Goal: Task Accomplishment & Management: Manage account settings

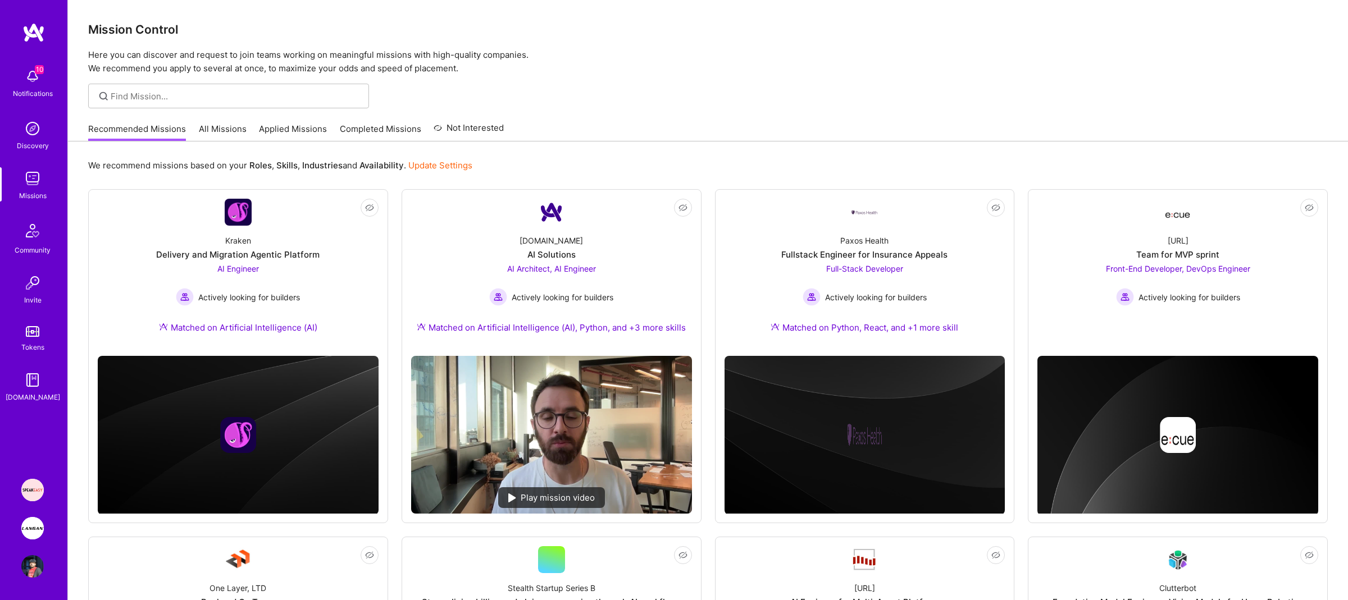
click at [34, 535] on img at bounding box center [32, 528] width 22 height 22
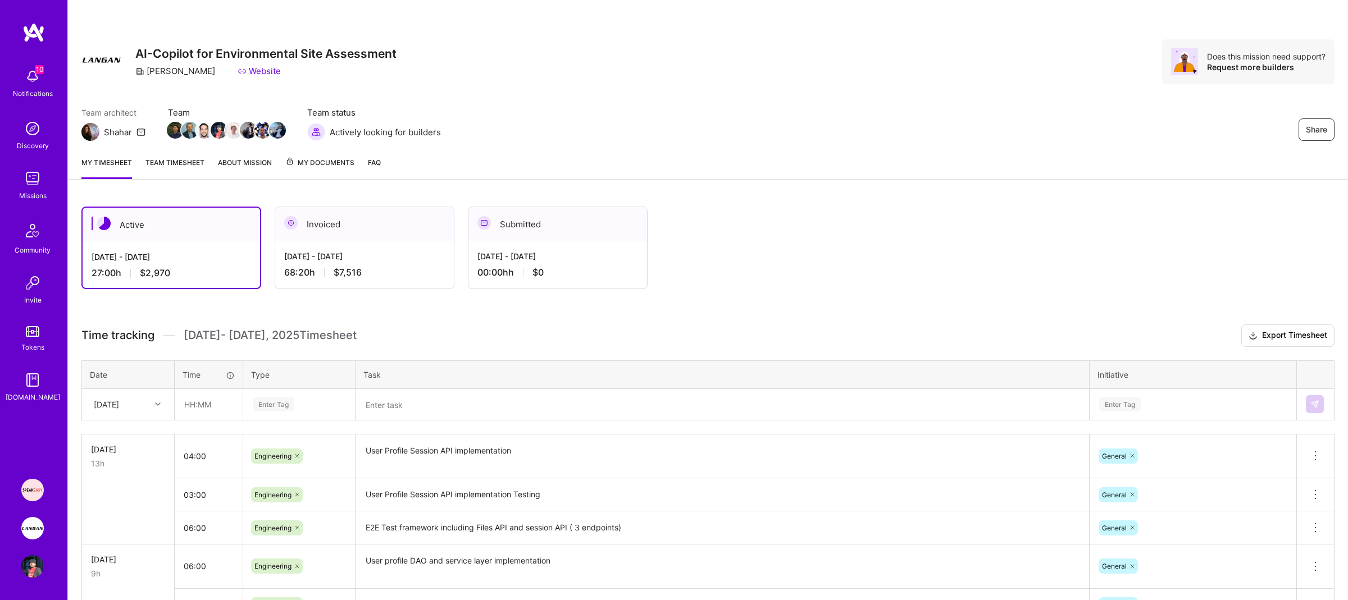
click at [191, 170] on link "Team timesheet" at bounding box center [174, 168] width 59 height 22
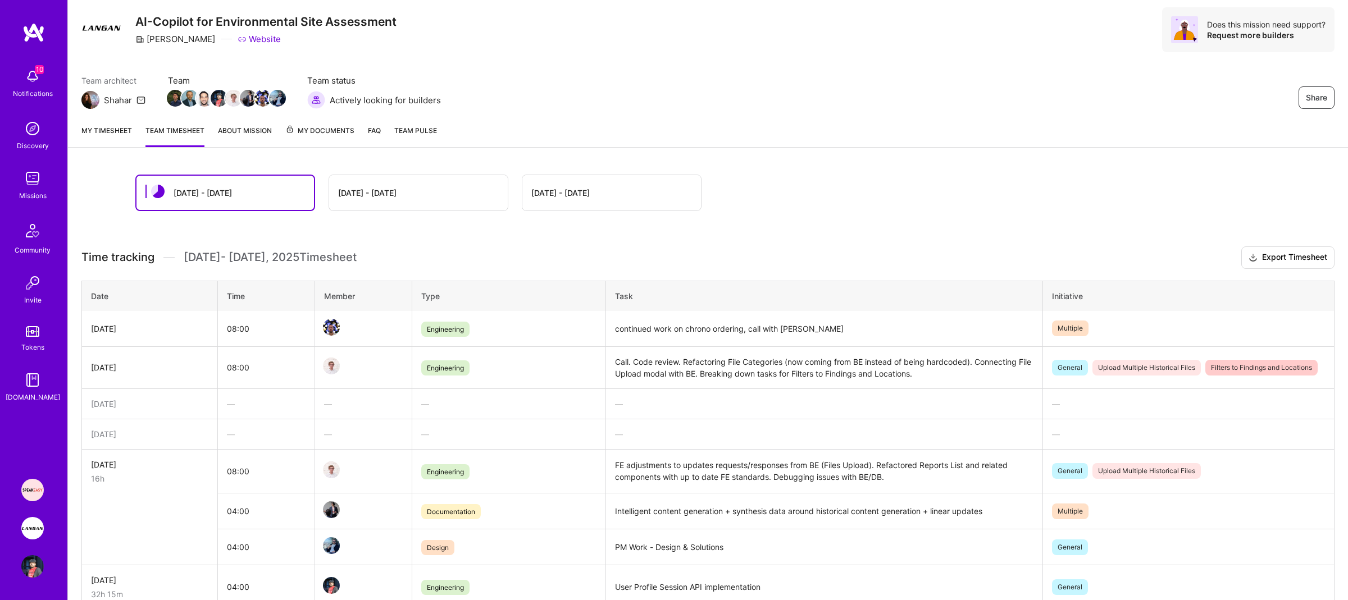
scroll to position [25, 0]
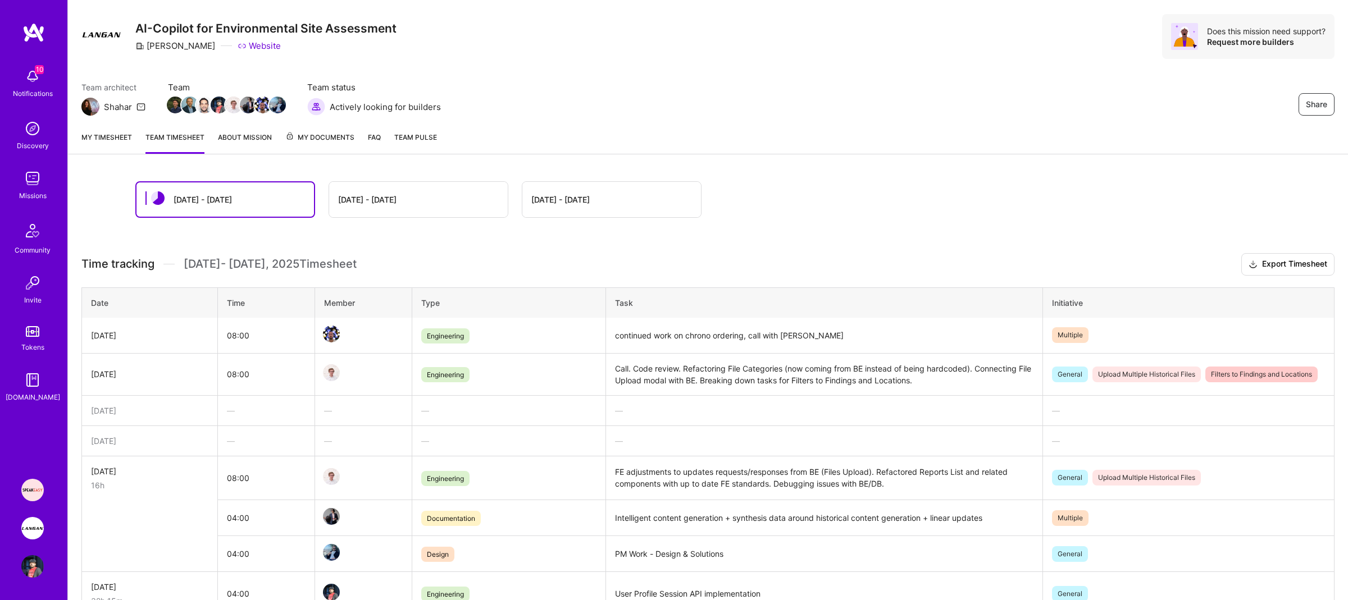
click at [267, 140] on link "About Mission" at bounding box center [245, 142] width 54 height 22
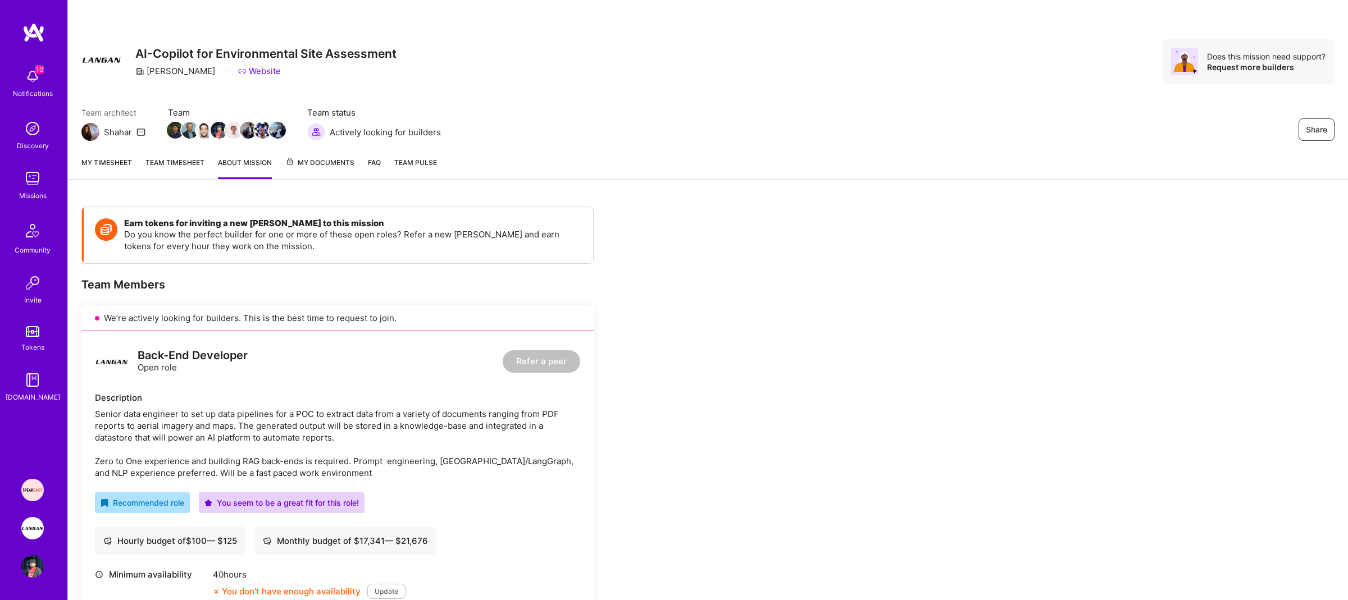
click at [413, 161] on span "Team Pulse" at bounding box center [415, 162] width 43 height 8
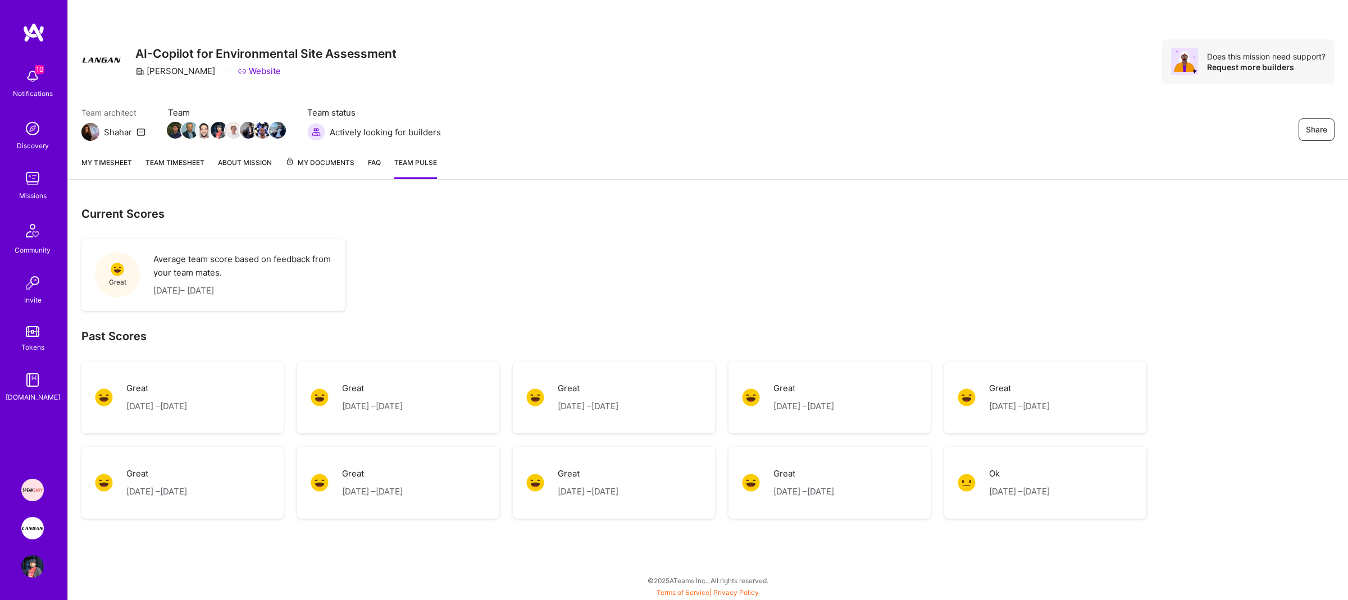
click at [179, 163] on link "Team timesheet" at bounding box center [174, 168] width 59 height 22
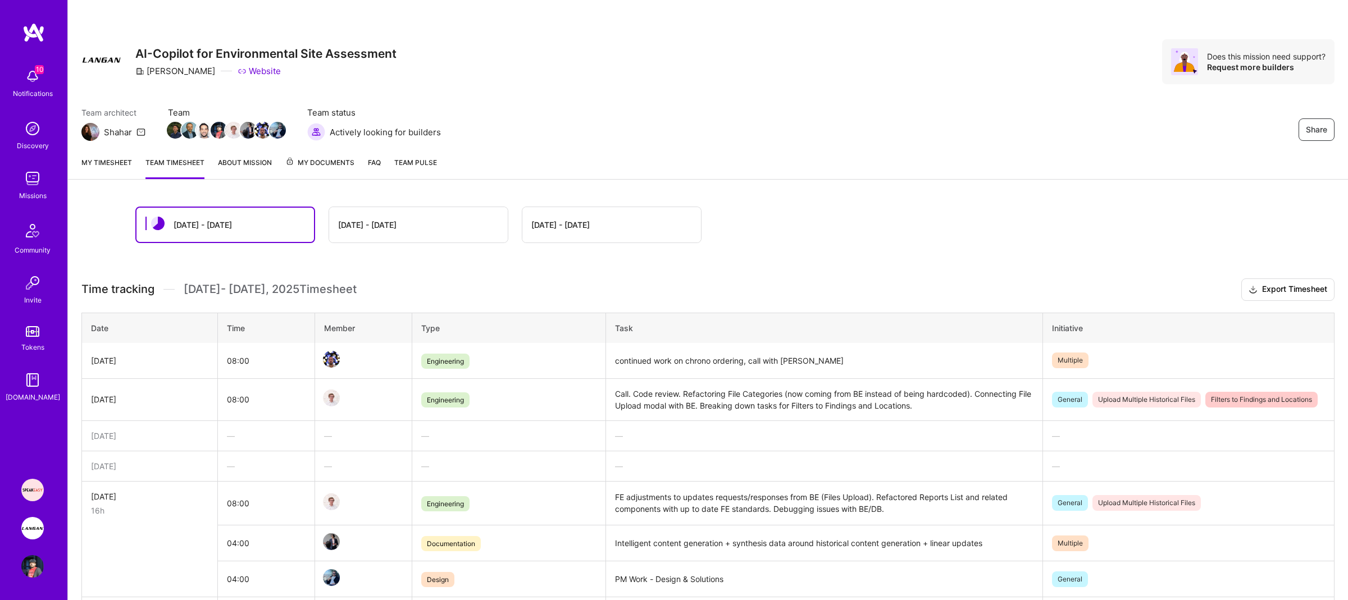
click at [90, 161] on link "My timesheet" at bounding box center [106, 168] width 51 height 22
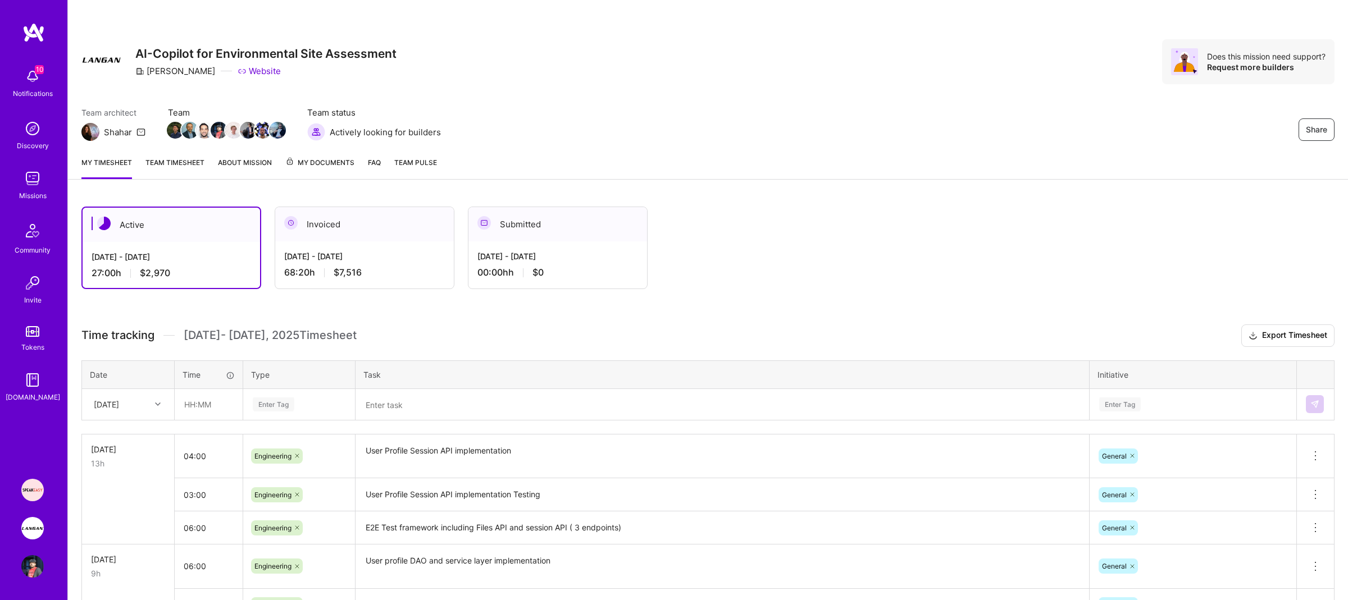
scroll to position [17, 0]
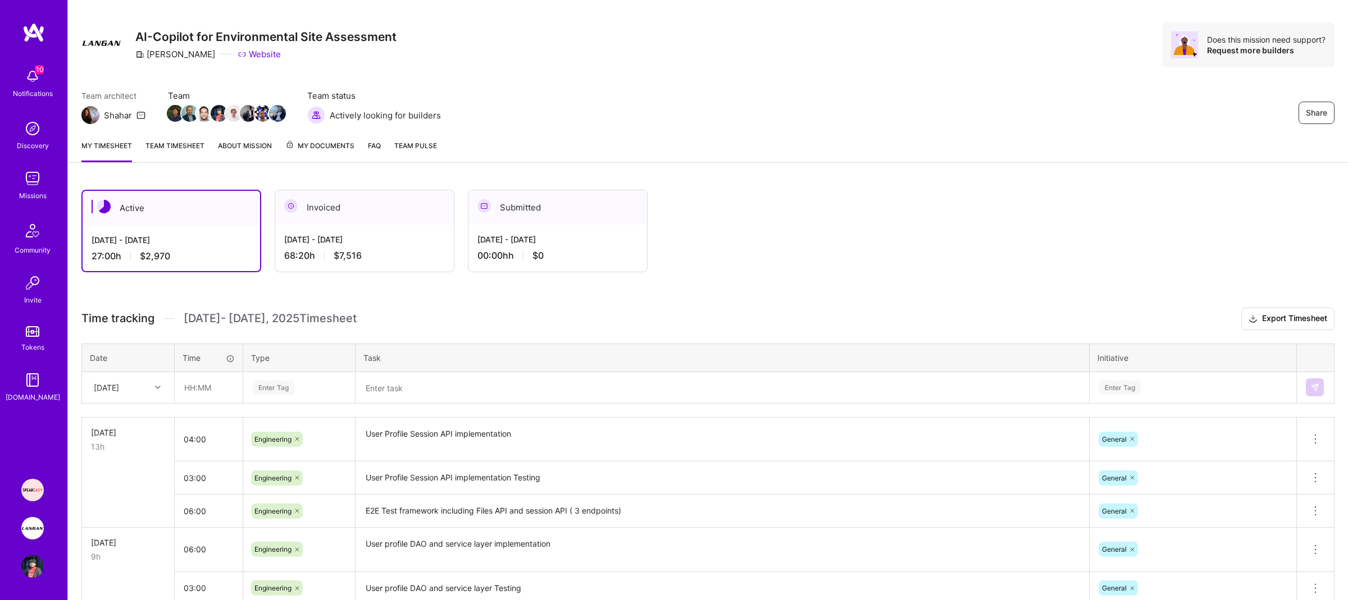
click at [33, 486] on img at bounding box center [32, 490] width 22 height 22
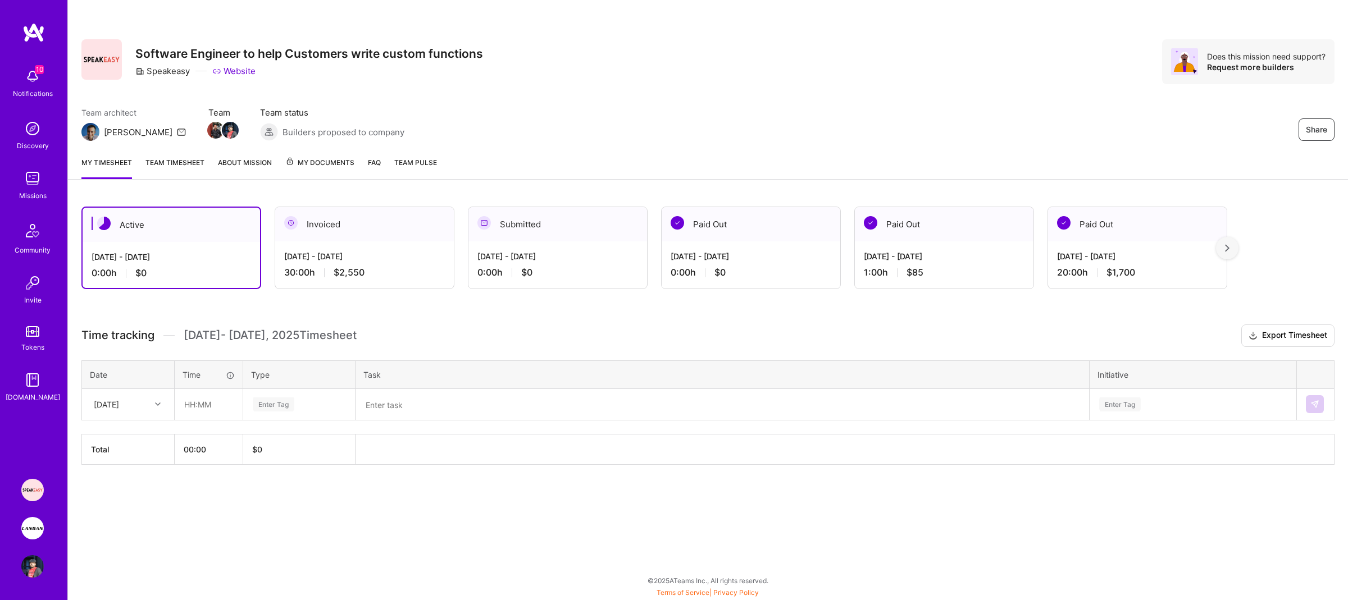
click at [189, 171] on link "Team timesheet" at bounding box center [174, 168] width 59 height 22
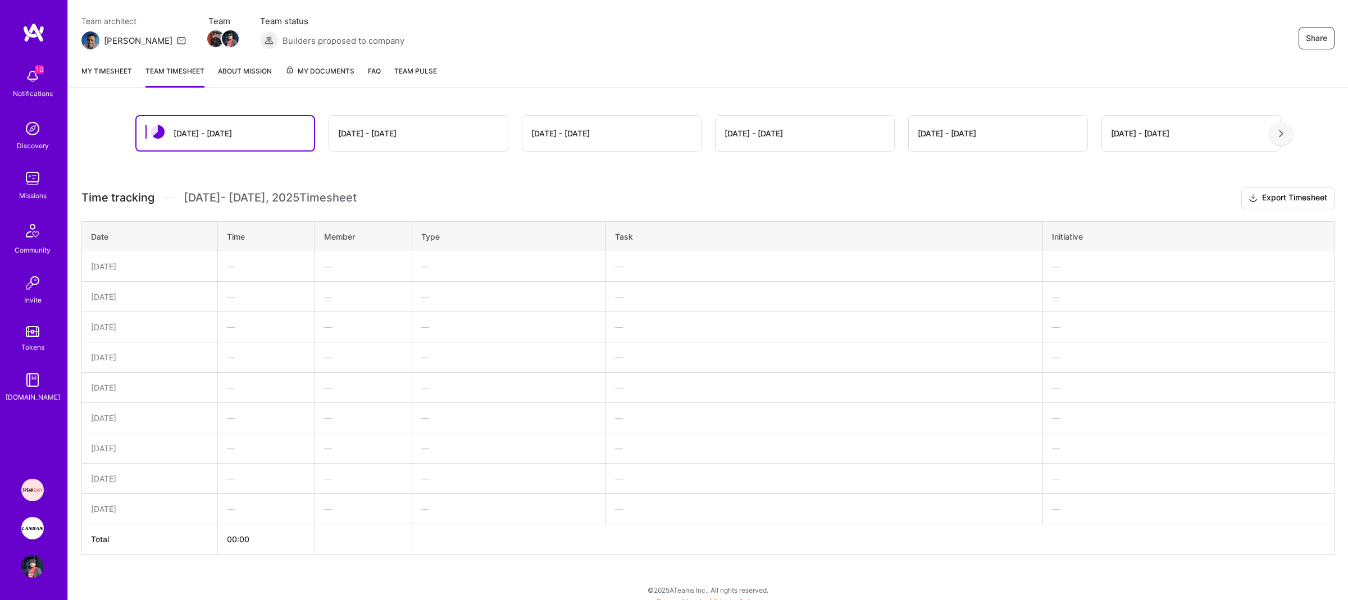
scroll to position [103, 0]
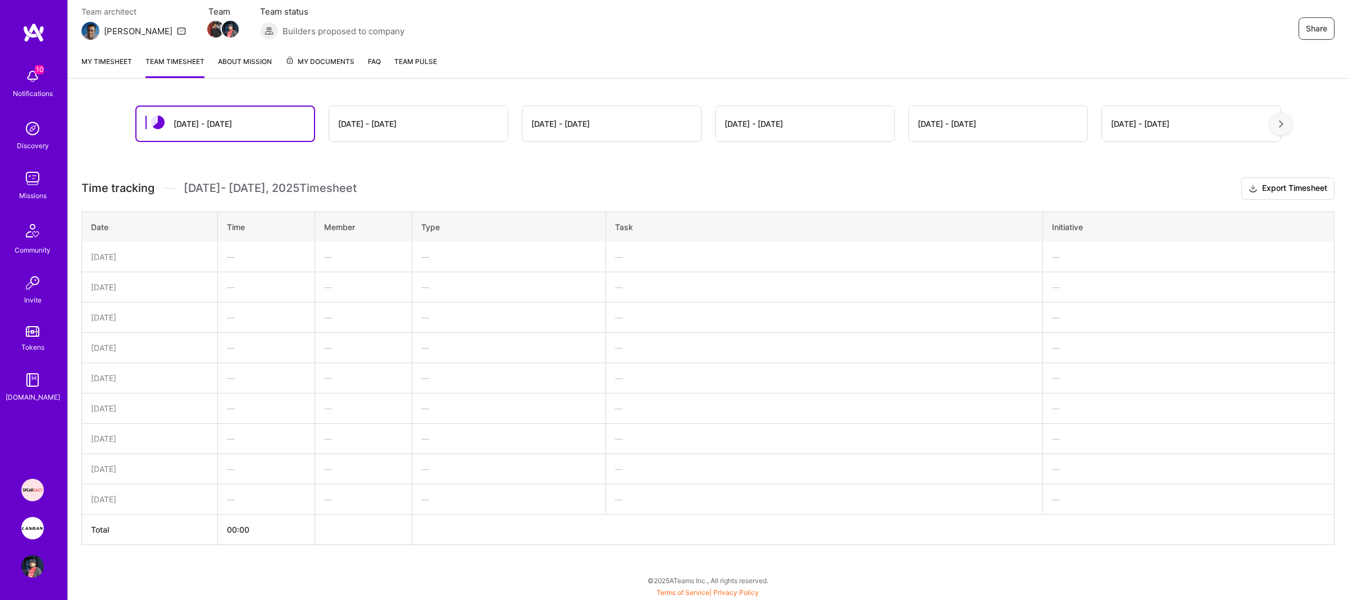
click at [380, 136] on div "[DATE] - [DATE]" at bounding box center [418, 123] width 179 height 35
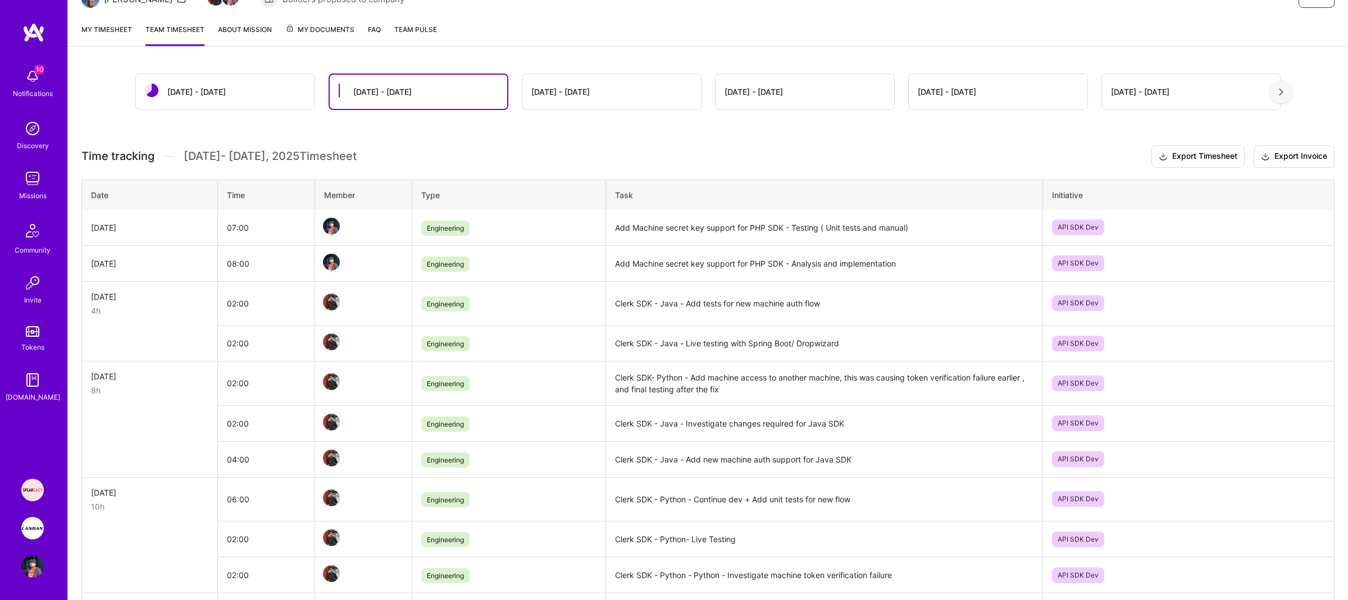
scroll to position [98, 0]
